Goal: Transaction & Acquisition: Purchase product/service

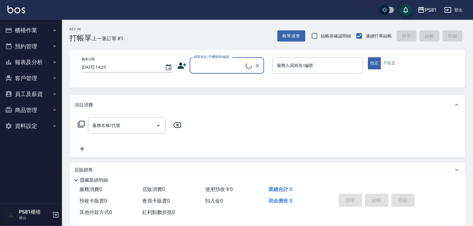
click at [26, 29] on button "櫃檯作業" at bounding box center [30, 30] width 57 height 16
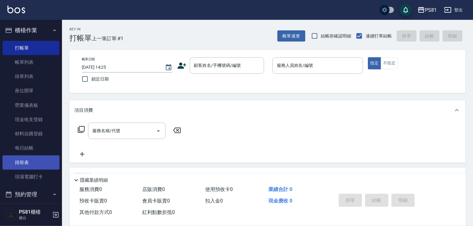
click at [33, 166] on link "排班表" at bounding box center [30, 162] width 57 height 14
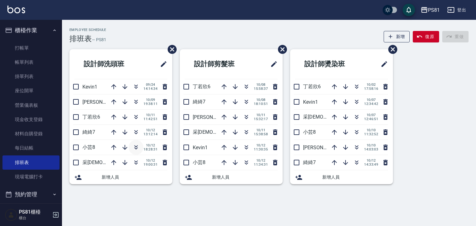
click at [136, 146] on icon "button" at bounding box center [135, 147] width 7 height 7
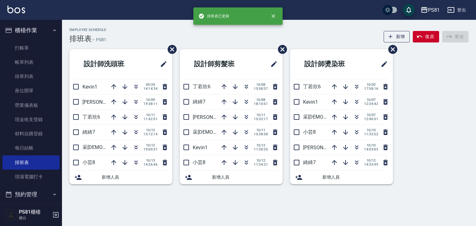
drag, startPoint x: 168, startPoint y: 209, endPoint x: 155, endPoint y: 190, distance: 22.5
click at [168, 209] on div "Employee Schedule 排班表 — PS81 新增 復原 重做 設計師洗頭班 Kevin1 [DATE] 14:14:34 [PERSON_NAM…" at bounding box center [238, 113] width 476 height 226
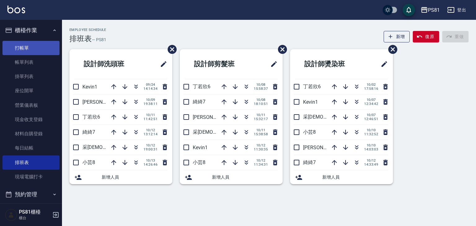
click at [39, 44] on link "打帳單" at bounding box center [30, 48] width 57 height 14
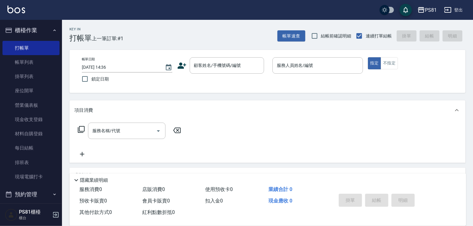
click at [185, 71] on div "顧客姓名/手機號碼/編號 顧客姓名/手機號碼/編號" at bounding box center [222, 65] width 90 height 16
click at [183, 68] on icon at bounding box center [181, 65] width 9 height 9
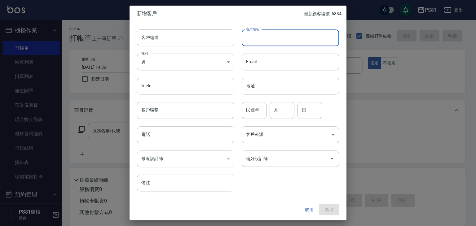
click at [251, 42] on input "客戶姓名" at bounding box center [290, 37] width 97 height 17
type input "[PERSON_NAME]"
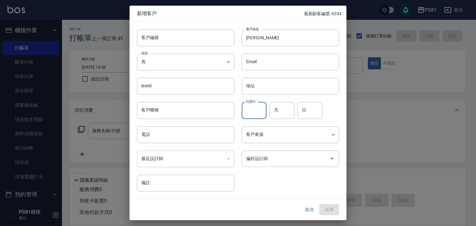
click at [254, 108] on input "民國年" at bounding box center [254, 110] width 25 height 17
type input "92"
type input "03"
type input "26"
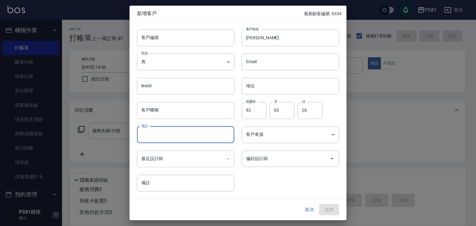
click at [169, 140] on input "電話" at bounding box center [185, 134] width 97 height 17
type input "0900138679"
click at [274, 156] on input "偏好設計師" at bounding box center [285, 158] width 82 height 11
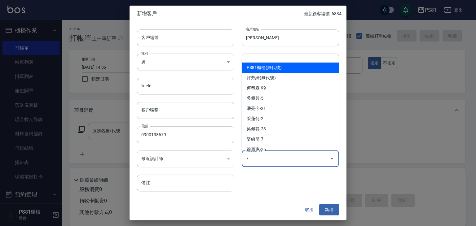
type input "姿綺簡"
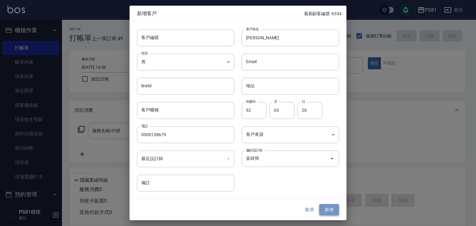
click at [325, 212] on button "新增" at bounding box center [329, 209] width 20 height 11
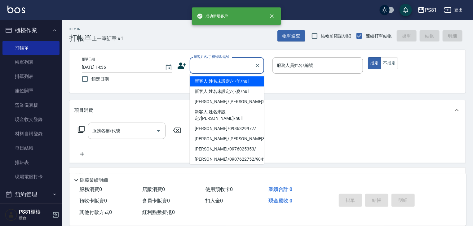
click at [233, 62] on input "顧客姓名/手機號碼/編號" at bounding box center [221, 65] width 59 height 11
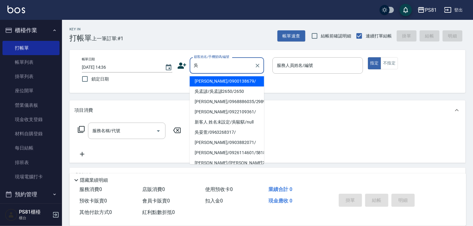
click at [243, 85] on li "[PERSON_NAME]/0900138679/" at bounding box center [227, 81] width 74 height 10
type input "[PERSON_NAME]/0900138679/"
type input "綺綺-7"
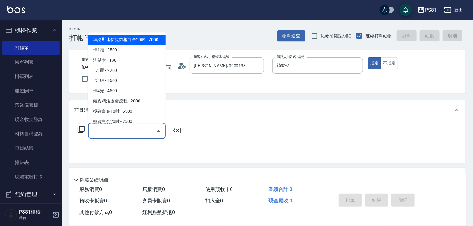
click at [103, 129] on div "服務名稱/代號 服務名稱/代號" at bounding box center [126, 131] width 77 height 16
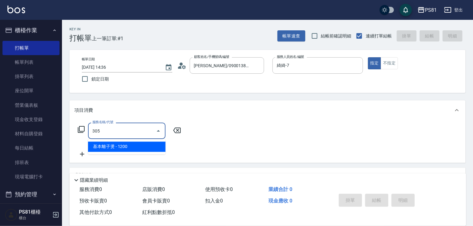
type input "基本離子燙(305)"
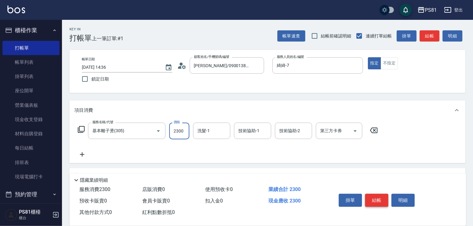
type input "2300"
click at [370, 198] on button "結帳" at bounding box center [376, 200] width 23 height 13
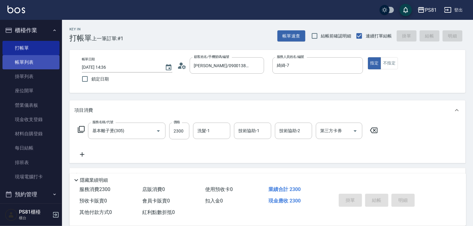
type input "[DATE] 14:37"
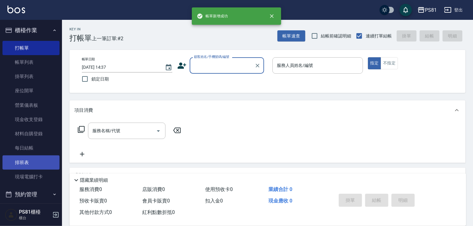
scroll to position [62, 0]
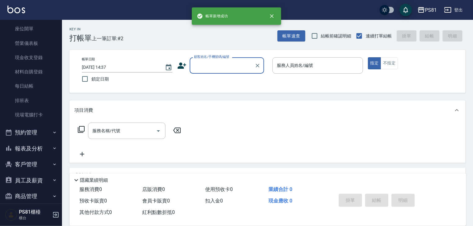
click at [38, 150] on button "報表及分析" at bounding box center [30, 149] width 57 height 16
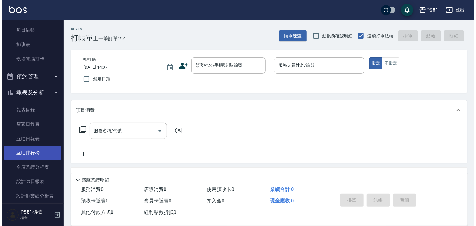
scroll to position [124, 0]
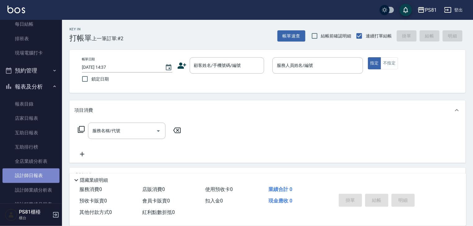
click at [46, 174] on link "設計師日報表" at bounding box center [30, 175] width 57 height 14
